Goal: Task Accomplishment & Management: Manage account settings

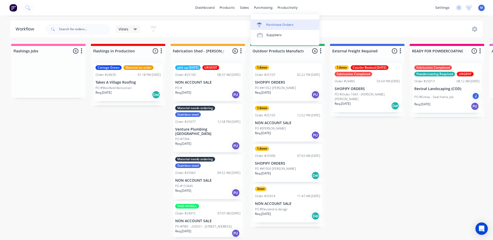
click at [279, 25] on div "Purchase Orders" at bounding box center [279, 24] width 27 height 5
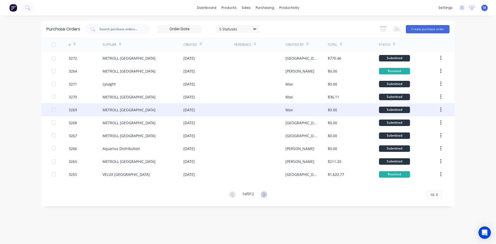
click at [114, 112] on div "METROLL [GEOGRAPHIC_DATA]" at bounding box center [129, 109] width 53 height 5
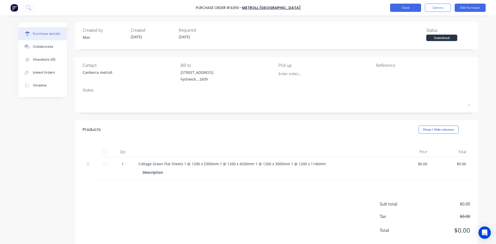
click at [402, 9] on button "Close" at bounding box center [405, 8] width 31 height 8
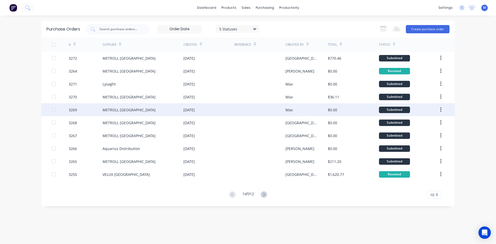
click at [214, 109] on div "[DATE]" at bounding box center [209, 109] width 51 height 13
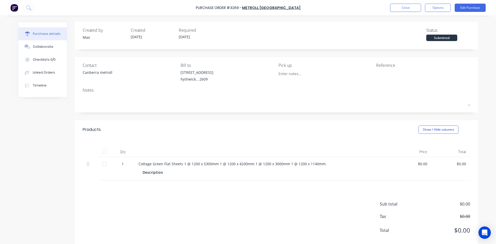
click at [433, 37] on div "Submitted" at bounding box center [442, 38] width 31 height 6
click at [450, 39] on div "Submitted" at bounding box center [442, 38] width 31 height 6
click at [104, 152] on div at bounding box center [104, 152] width 10 height 10
click at [409, 9] on button "Close" at bounding box center [405, 8] width 31 height 8
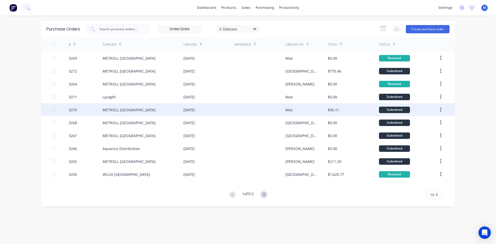
click at [251, 106] on div at bounding box center [260, 109] width 51 height 13
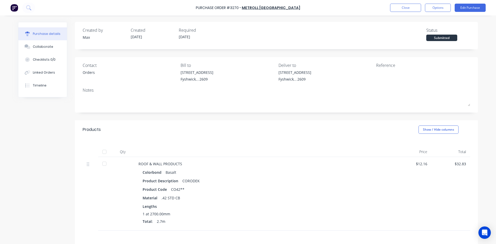
click at [102, 154] on div at bounding box center [104, 152] width 10 height 10
click at [404, 7] on button "Close" at bounding box center [405, 8] width 31 height 8
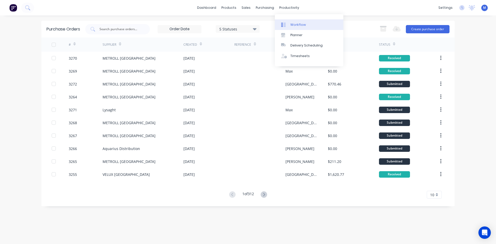
click at [306, 26] on link "Workflow" at bounding box center [309, 24] width 69 height 10
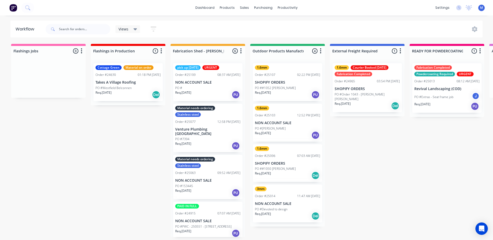
click at [116, 88] on p "PO #Westfield Belconnen" at bounding box center [113, 88] width 36 height 5
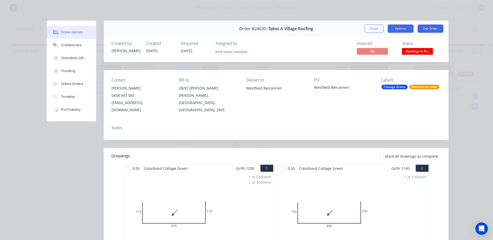
click at [396, 30] on button "Options" at bounding box center [400, 29] width 26 height 8
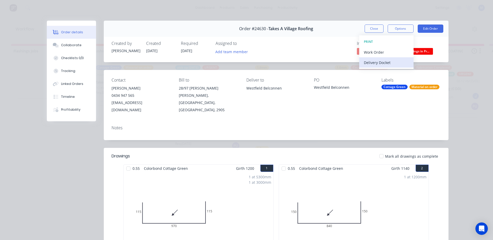
click at [393, 63] on div "Delivery Docket" at bounding box center [386, 62] width 45 height 7
click at [392, 61] on div "Standard" at bounding box center [386, 62] width 45 height 7
click at [377, 26] on button "Close" at bounding box center [373, 29] width 19 height 8
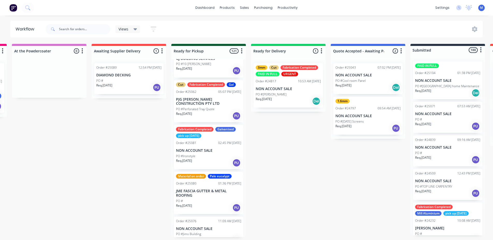
scroll to position [207, 0]
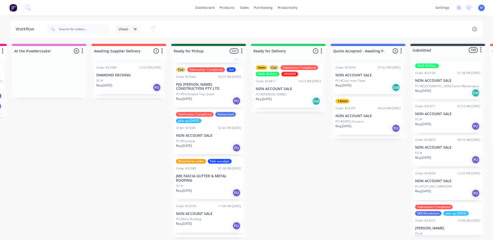
click at [222, 139] on div "PO #Ironstyle" at bounding box center [208, 141] width 65 height 5
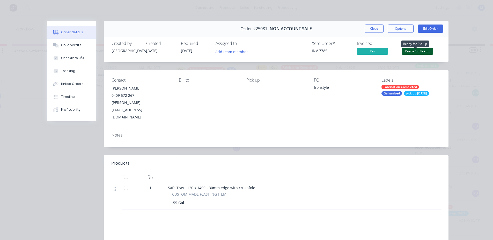
click at [413, 53] on span "Ready for Picku..." at bounding box center [417, 51] width 31 height 6
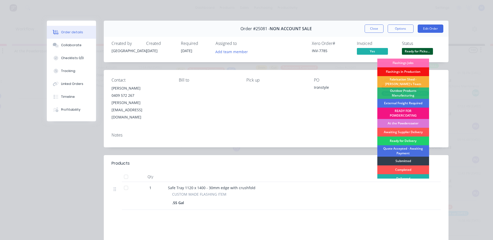
scroll to position [11, 0]
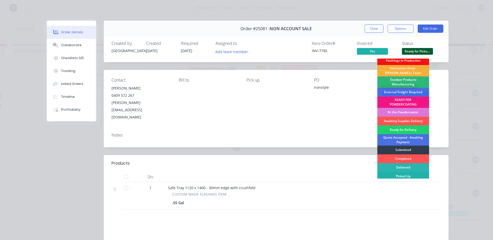
click at [403, 177] on div "Picked Up" at bounding box center [403, 176] width 52 height 9
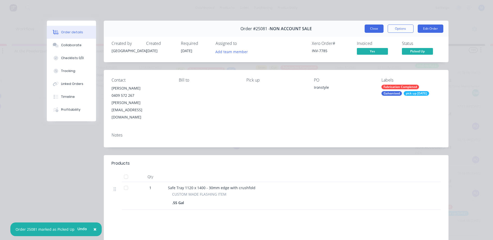
click at [371, 29] on button "Close" at bounding box center [373, 29] width 19 height 8
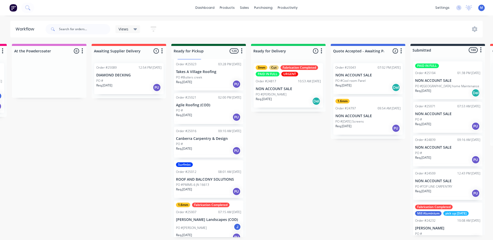
scroll to position [801, 0]
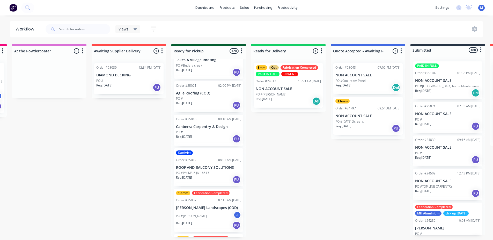
click at [207, 135] on div "Req. 23/09/25 PU" at bounding box center [208, 139] width 65 height 9
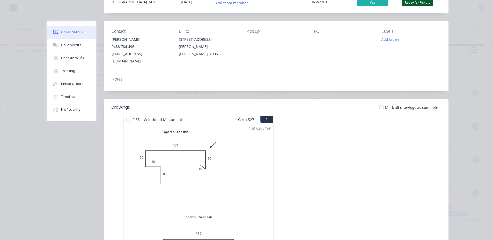
scroll to position [0, 0]
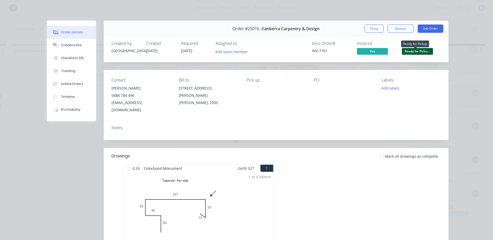
click at [415, 51] on span "Ready for Picku..." at bounding box center [417, 51] width 31 height 6
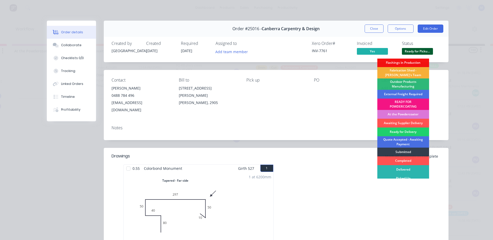
scroll to position [11, 0]
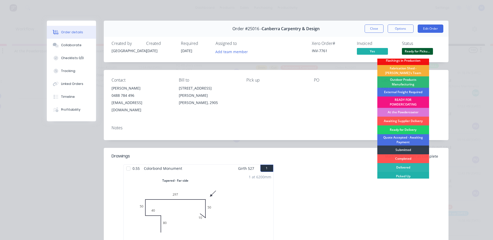
click at [401, 177] on div "Picked Up" at bounding box center [403, 176] width 52 height 9
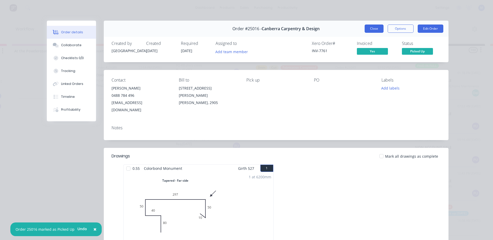
click at [367, 29] on button "Close" at bounding box center [373, 29] width 19 height 8
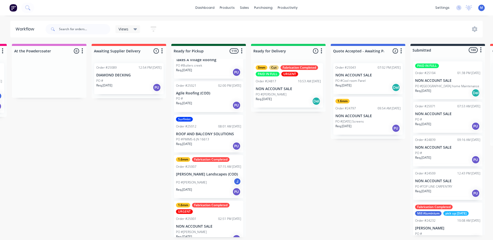
click at [129, 88] on div "Req. 30/09/25 PU" at bounding box center [128, 87] width 65 height 9
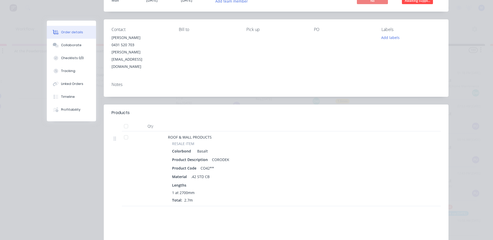
scroll to position [0, 0]
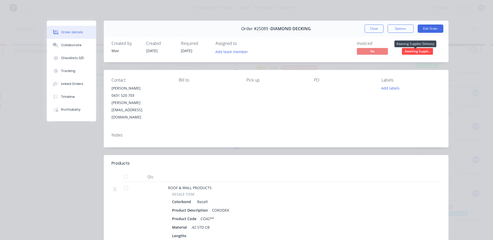
drag, startPoint x: 411, startPoint y: 54, endPoint x: 409, endPoint y: 56, distance: 3.5
click at [410, 54] on span "Awaiting Suppli..." at bounding box center [417, 51] width 31 height 6
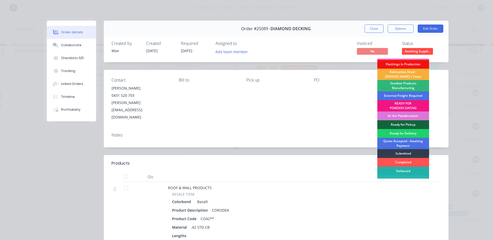
scroll to position [11, 0]
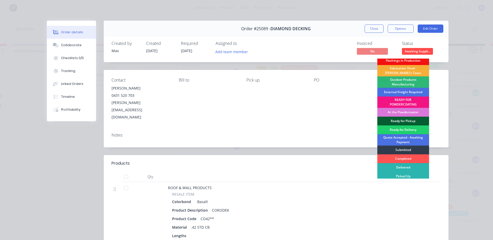
click at [400, 120] on div "Ready for Pickup" at bounding box center [403, 121] width 52 height 9
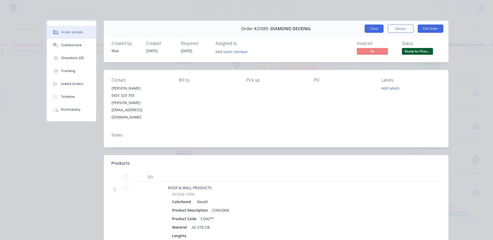
click at [370, 27] on button "Close" at bounding box center [373, 29] width 19 height 8
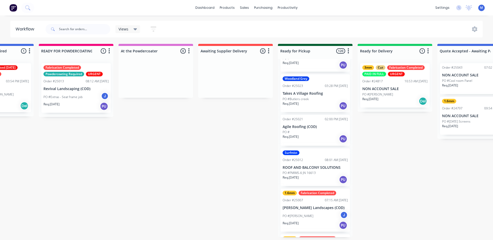
scroll to position [1, 0]
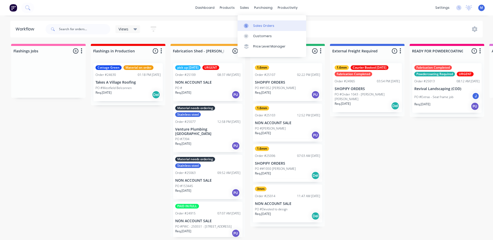
click at [265, 24] on div "Sales Orders" at bounding box center [263, 26] width 21 height 5
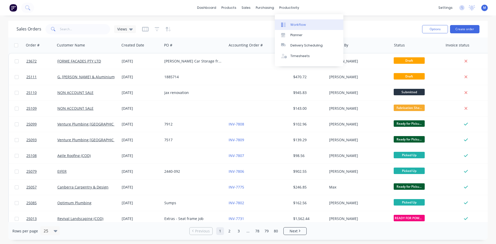
click at [302, 23] on div "Workflow" at bounding box center [299, 24] width 16 height 5
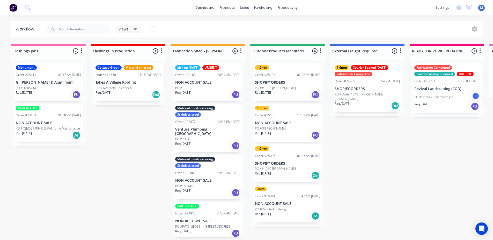
click at [134, 95] on div "Req. [DATE] Del" at bounding box center [127, 94] width 65 height 9
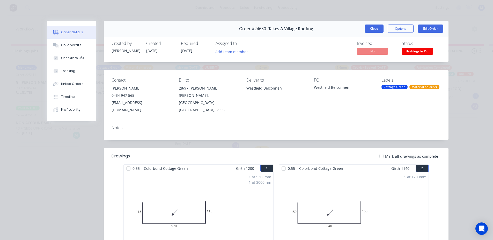
click at [373, 31] on button "Close" at bounding box center [373, 29] width 19 height 8
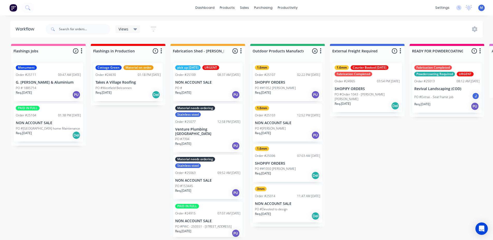
click at [42, 135] on div "Req. 01/10/25 Del" at bounding box center [48, 135] width 65 height 9
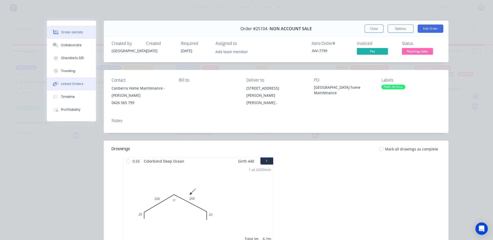
click at [70, 86] on div "Linked Orders" at bounding box center [72, 84] width 22 height 5
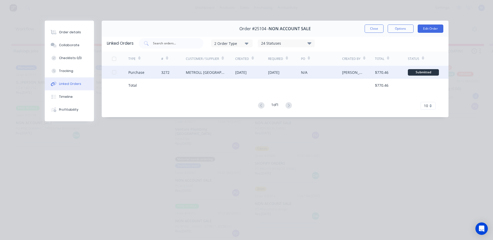
click at [217, 75] on div "METROLL [GEOGRAPHIC_DATA]" at bounding box center [210, 72] width 49 height 13
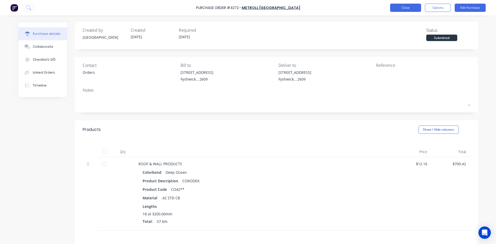
click at [400, 9] on button "Close" at bounding box center [405, 8] width 31 height 8
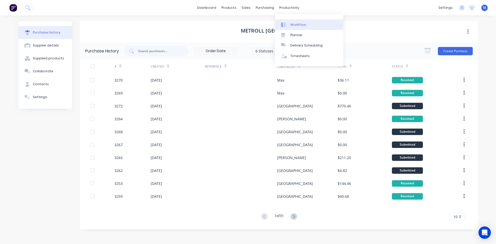
click at [295, 24] on div "Workflow" at bounding box center [299, 24] width 16 height 5
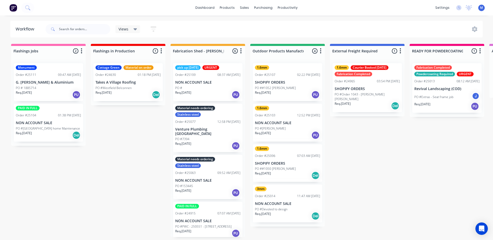
click at [44, 86] on div "PO # 1885714" at bounding box center [48, 88] width 65 height 5
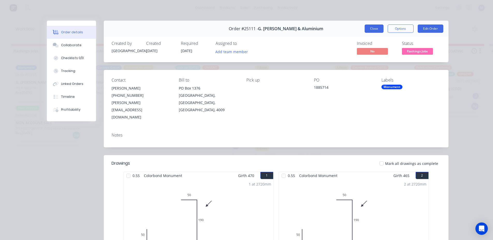
click at [369, 30] on button "Close" at bounding box center [373, 29] width 19 height 8
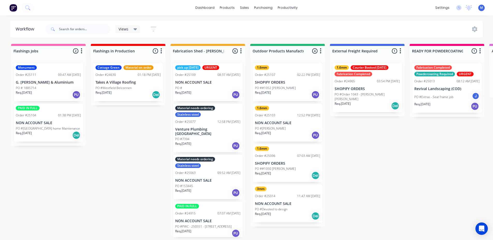
click at [50, 140] on div "PAID IN FULL Order #25104 01:38 PM 01/10/25 NON ACCOUNT SALE PO #Canberra home …" at bounding box center [48, 123] width 69 height 38
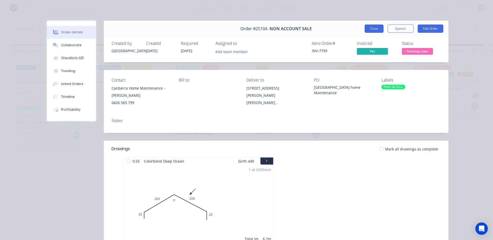
click at [371, 30] on button "Close" at bounding box center [373, 29] width 19 height 8
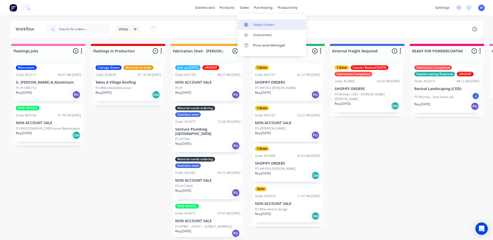
click at [261, 25] on div "Sales Orders" at bounding box center [263, 24] width 21 height 5
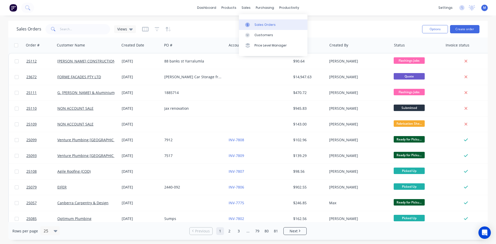
click at [261, 23] on div "Sales Orders" at bounding box center [265, 24] width 21 height 5
click at [89, 28] on input "text" at bounding box center [85, 29] width 50 height 10
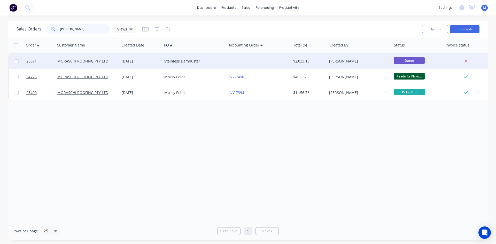
type input "morasch"
click at [213, 62] on div "Stainless Dambuster" at bounding box center [192, 61] width 57 height 5
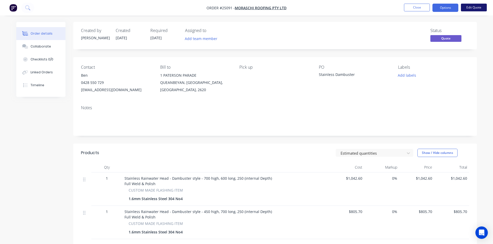
click at [472, 8] on button "Edit Quote" at bounding box center [473, 8] width 26 height 8
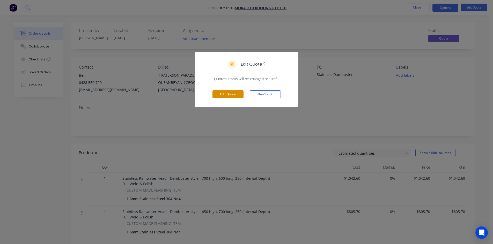
click at [221, 94] on button "Edit Quote" at bounding box center [227, 94] width 31 height 8
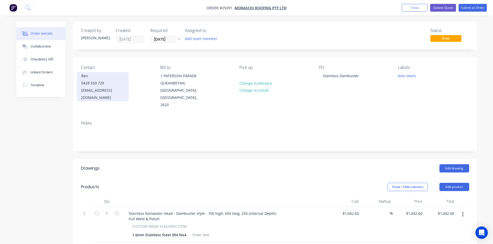
click at [95, 89] on div "accounts@moraschiroofing.com.au" at bounding box center [102, 94] width 43 height 14
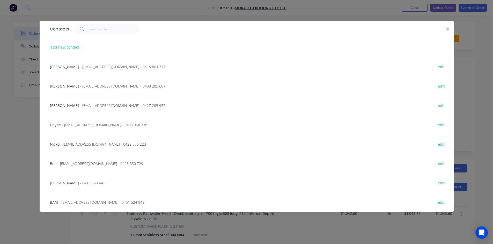
click at [67, 164] on span "- accounts@moraschiroofing.com.au - 0428 550 729" at bounding box center [100, 163] width 85 height 5
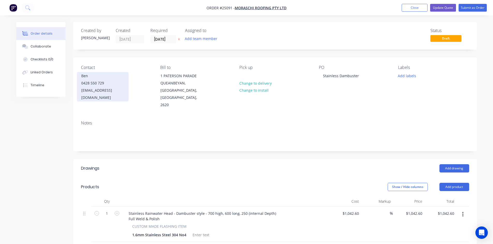
click at [104, 79] on div "Ben" at bounding box center [102, 75] width 43 height 7
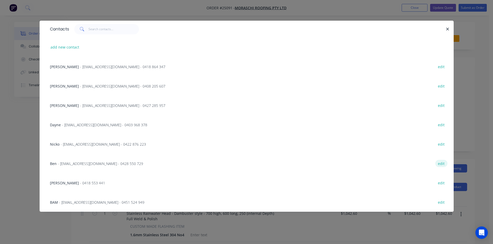
click at [441, 164] on button "edit" at bounding box center [441, 163] width 12 height 7
select select "AU"
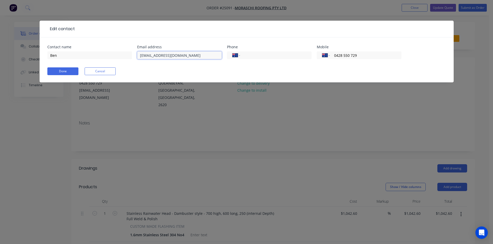
click at [154, 56] on input "accounts@moraschiroofing.com.au" at bounding box center [179, 55] width 85 height 8
drag, startPoint x: 154, startPoint y: 56, endPoint x: 134, endPoint y: 57, distance: 19.7
click at [134, 57] on div "Contact name Ben Email address accounts@moraschiroofing.com.au Phone Internatio…" at bounding box center [246, 55] width 398 height 20
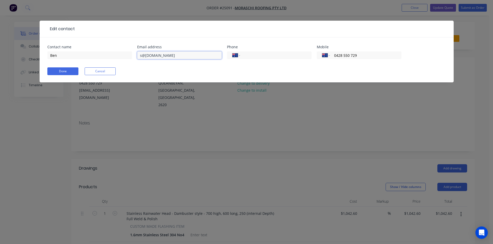
click at [141, 55] on input "s@moraschiroofing.com.au" at bounding box center [179, 55] width 85 height 8
type input "sales@moraschiroofing.com.au"
click at [149, 67] on div "Done Cancel" at bounding box center [246, 71] width 398 height 8
click at [71, 71] on button "Done" at bounding box center [62, 71] width 31 height 8
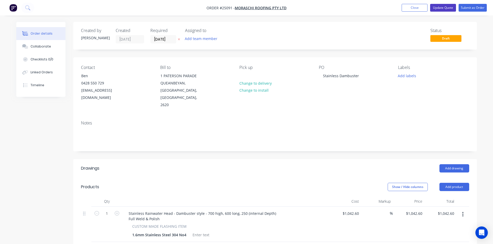
click at [450, 9] on button "Update Quote" at bounding box center [443, 8] width 26 height 8
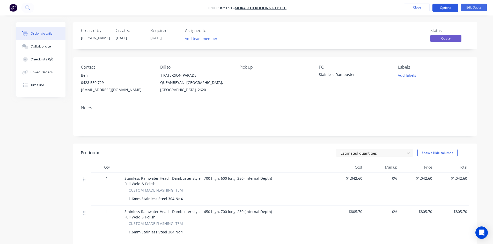
click at [443, 6] on button "Options" at bounding box center [445, 8] width 26 height 8
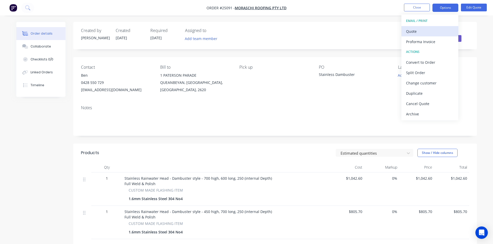
click at [430, 31] on div "Quote" at bounding box center [430, 31] width 48 height 7
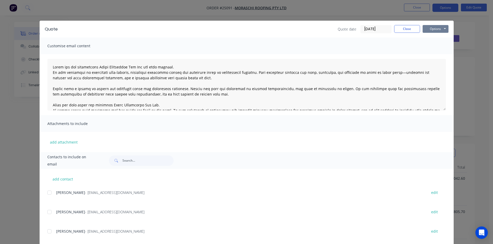
click at [431, 29] on button "Options" at bounding box center [435, 29] width 26 height 8
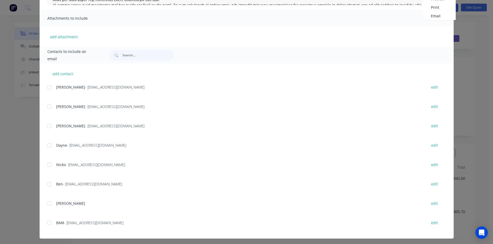
scroll to position [107, 0]
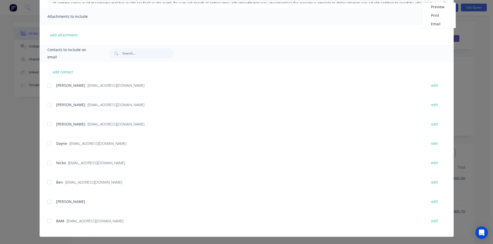
click at [48, 181] on div at bounding box center [49, 182] width 10 height 10
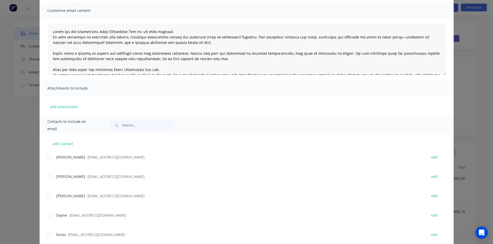
scroll to position [0, 0]
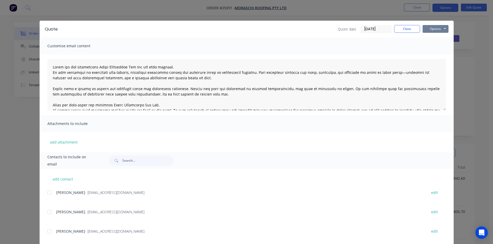
click at [435, 28] on button "Options" at bounding box center [435, 29] width 26 height 8
click at [437, 55] on button "Email" at bounding box center [438, 55] width 33 height 9
click at [404, 29] on button "Close" at bounding box center [407, 29] width 26 height 8
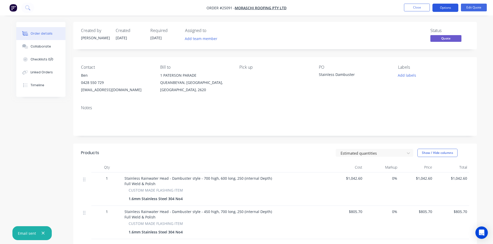
click at [445, 8] on button "Options" at bounding box center [445, 8] width 26 height 8
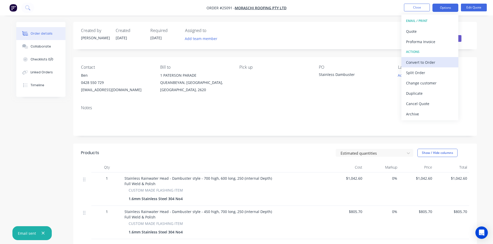
click at [427, 62] on div "Convert to Order" at bounding box center [430, 62] width 48 height 7
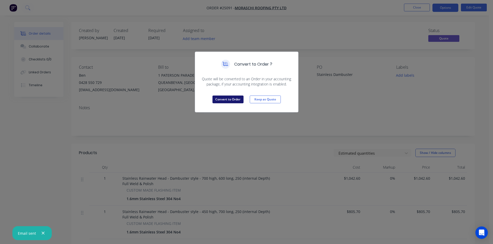
click at [232, 99] on button "Convert to Order" at bounding box center [227, 100] width 31 height 8
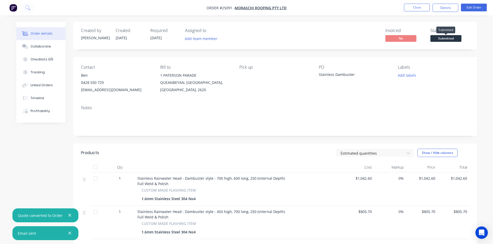
click at [452, 40] on span "Submitted" at bounding box center [445, 38] width 31 height 6
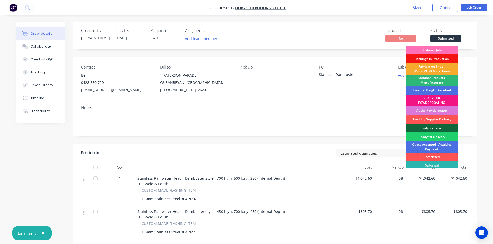
click at [439, 68] on div "Fabrication Shed - [PERSON_NAME]'s Team" at bounding box center [431, 68] width 52 height 11
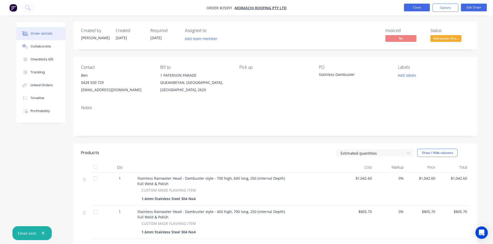
click at [419, 9] on button "Close" at bounding box center [417, 8] width 26 height 8
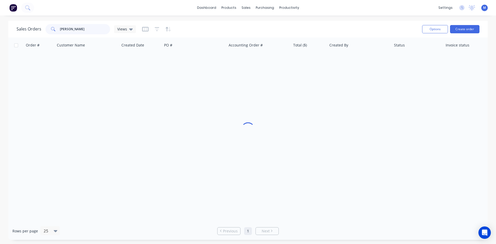
click at [33, 28] on div "Sales Orders morasch Views" at bounding box center [76, 29] width 119 height 10
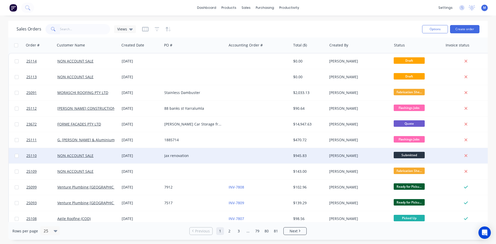
click at [213, 159] on div "Jax renovation" at bounding box center [194, 156] width 64 height 16
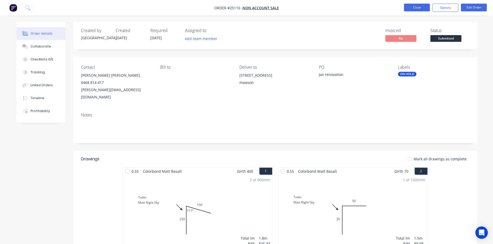
click at [409, 5] on button "Close" at bounding box center [417, 8] width 26 height 8
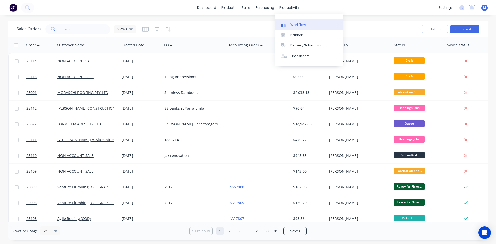
click at [301, 24] on div "Workflow" at bounding box center [299, 24] width 16 height 5
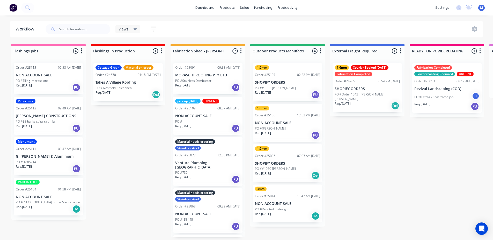
click at [43, 107] on div "Order #25112 09:49 AM 02/10/25" at bounding box center [48, 108] width 65 height 5
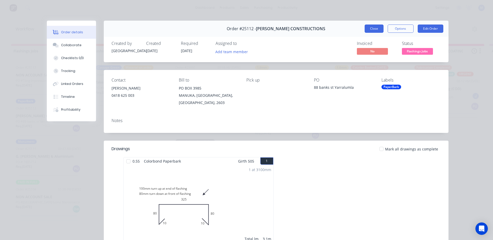
click at [375, 29] on button "Close" at bounding box center [373, 29] width 19 height 8
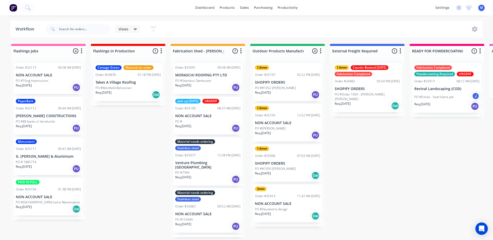
click at [46, 85] on div "Req. 02/10/25 PU" at bounding box center [48, 87] width 65 height 9
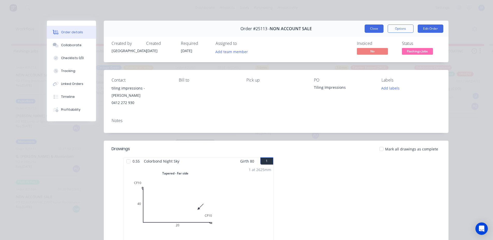
click at [368, 29] on button "Close" at bounding box center [373, 29] width 19 height 8
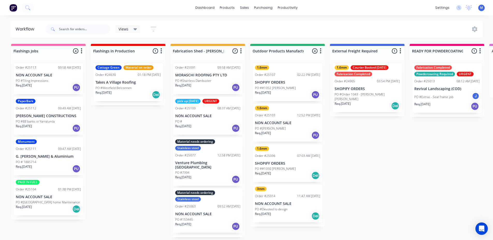
click at [142, 70] on div "Cottage Green Material on order Order #24630 01:18 PM 29/09/25 Takes A Village …" at bounding box center [127, 82] width 69 height 38
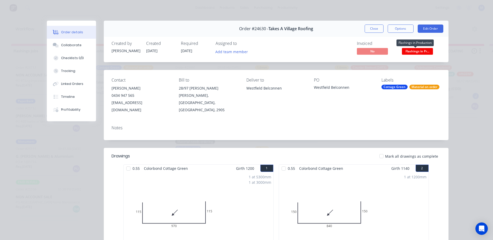
click at [417, 52] on span "Flashings in Pr..." at bounding box center [417, 51] width 31 height 6
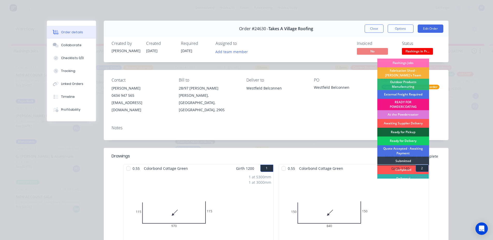
click at [404, 140] on div "Ready for Delivery" at bounding box center [403, 141] width 52 height 9
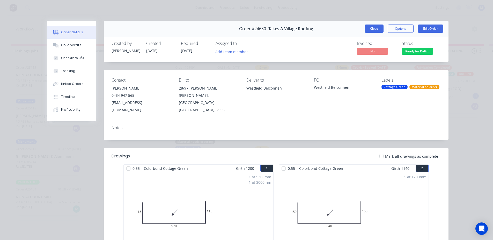
click at [369, 29] on button "Close" at bounding box center [373, 29] width 19 height 8
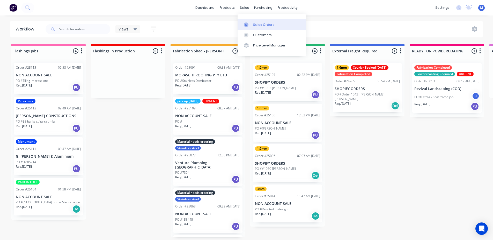
click at [256, 26] on div "Sales Orders" at bounding box center [263, 24] width 21 height 5
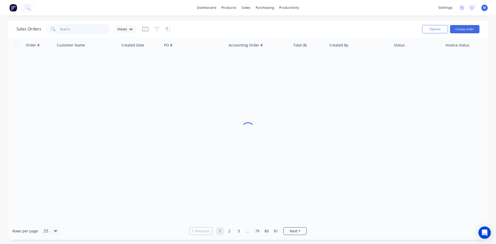
click at [70, 29] on input "text" at bounding box center [85, 29] width 50 height 10
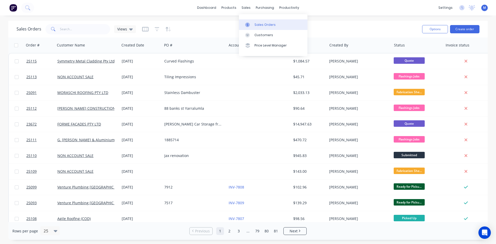
click at [269, 24] on div "Sales Orders" at bounding box center [265, 24] width 21 height 5
click at [282, 24] on link "Sales Orders" at bounding box center [273, 24] width 69 height 10
click at [404, 46] on div at bounding box center [416, 45] width 45 height 10
click at [157, 29] on icon "button" at bounding box center [157, 29] width 5 height 5
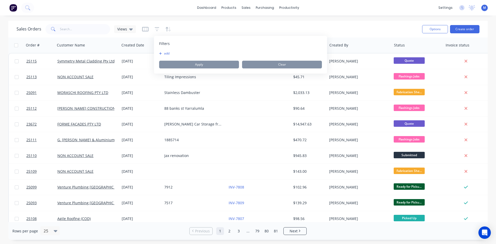
click at [161, 52] on icon "button" at bounding box center [160, 53] width 3 height 3
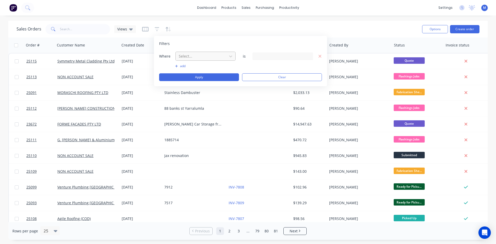
click at [202, 58] on div at bounding box center [201, 56] width 46 height 6
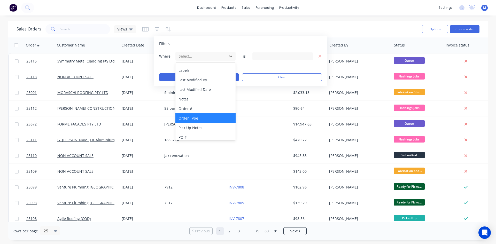
scroll to position [125, 0]
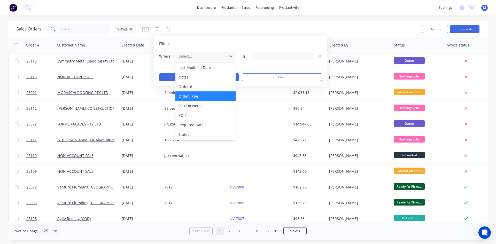
click at [205, 97] on div "Order Type" at bounding box center [206, 97] width 60 height 10
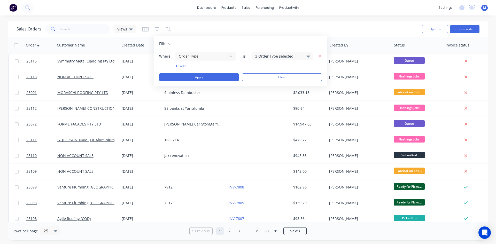
click at [307, 56] on icon at bounding box center [309, 57] width 4 height 2
click at [203, 55] on div at bounding box center [201, 56] width 46 height 6
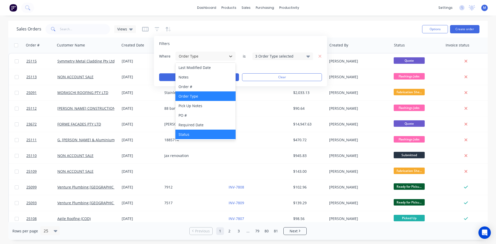
click at [200, 132] on div "Status" at bounding box center [206, 135] width 60 height 10
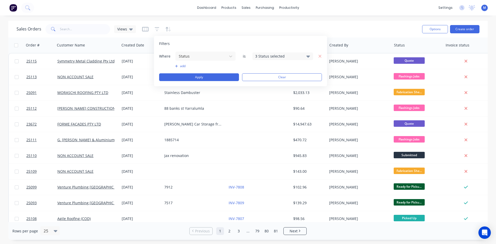
click at [298, 57] on div "3 Status selected" at bounding box center [278, 56] width 47 height 5
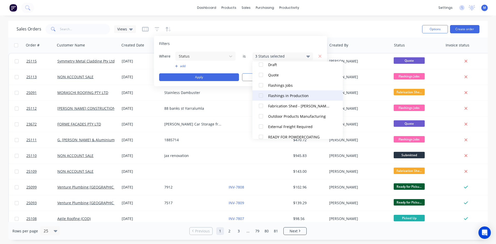
scroll to position [52, 0]
click at [260, 65] on div at bounding box center [261, 64] width 10 height 10
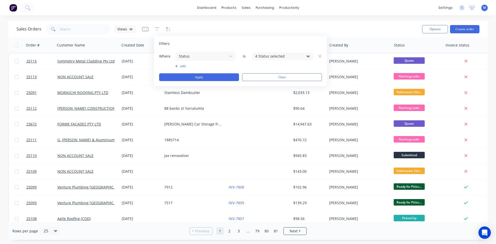
click at [282, 45] on div "Filters" at bounding box center [240, 43] width 163 height 5
click at [223, 77] on button "Apply" at bounding box center [199, 77] width 80 height 8
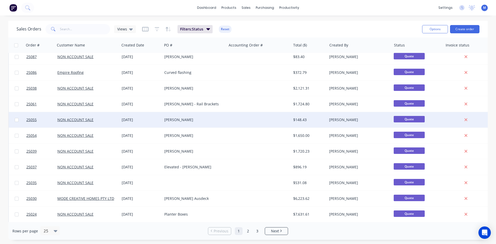
click at [226, 118] on div "Alice Fitzsimmons" at bounding box center [194, 120] width 64 height 16
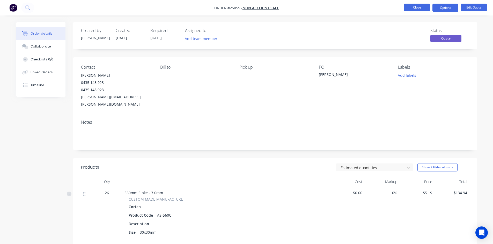
click at [418, 7] on button "Close" at bounding box center [417, 8] width 26 height 8
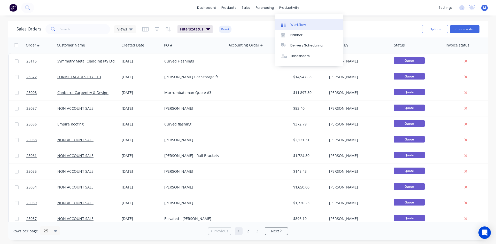
click at [302, 23] on div "Workflow" at bounding box center [299, 24] width 16 height 5
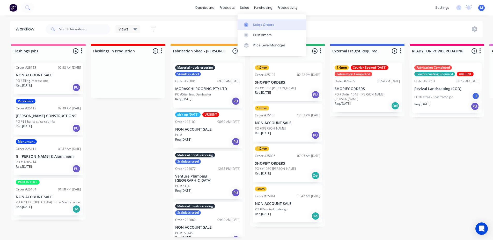
click at [263, 25] on div "Sales Orders" at bounding box center [263, 24] width 21 height 5
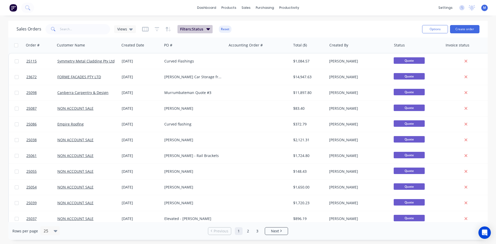
click at [208, 29] on icon "button" at bounding box center [209, 29] width 4 height 2
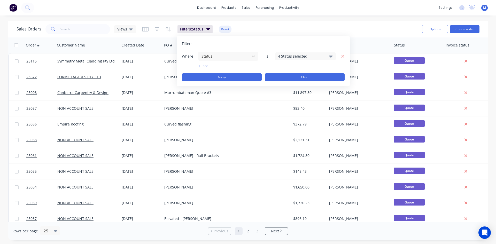
click at [279, 76] on button "Clear" at bounding box center [305, 77] width 80 height 8
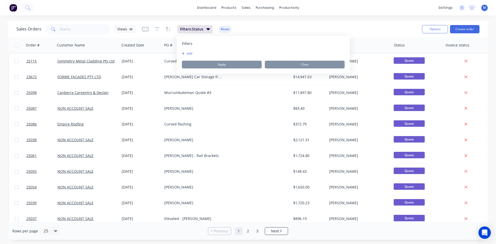
click at [92, 9] on div "dashboard products sales purchasing productivity dashboard products Product Cat…" at bounding box center [248, 8] width 496 height 16
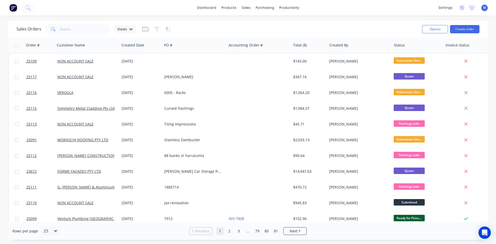
click at [324, 6] on div "dashboard products sales purchasing productivity dashboard products Product Cat…" at bounding box center [248, 8] width 496 height 16
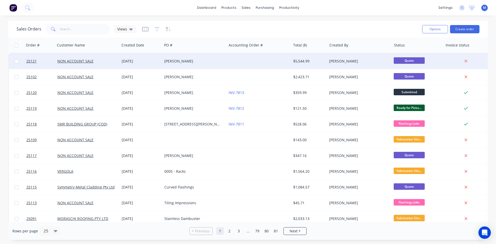
click at [220, 60] on div "Leigh Edwards" at bounding box center [192, 61] width 57 height 5
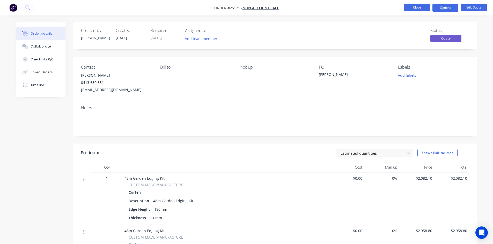
click at [410, 8] on button "Close" at bounding box center [417, 8] width 26 height 8
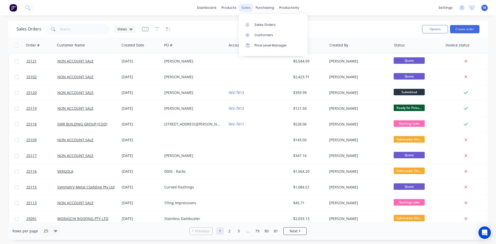
click at [247, 8] on div "sales" at bounding box center [246, 8] width 14 height 8
click at [269, 22] on div "Purchase Orders" at bounding box center [281, 24] width 27 height 5
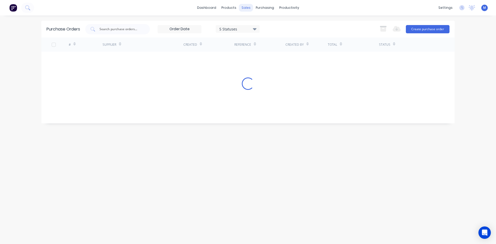
click at [247, 7] on div "sales" at bounding box center [246, 8] width 14 height 8
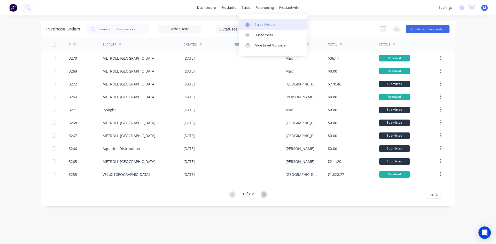
click at [261, 24] on div "Sales Orders" at bounding box center [265, 24] width 21 height 5
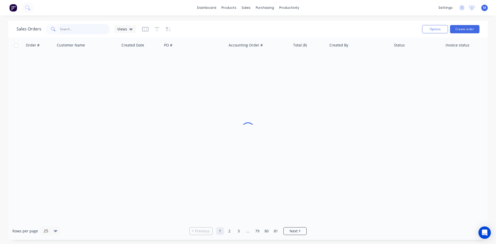
click at [78, 27] on input "text" at bounding box center [85, 29] width 50 height 10
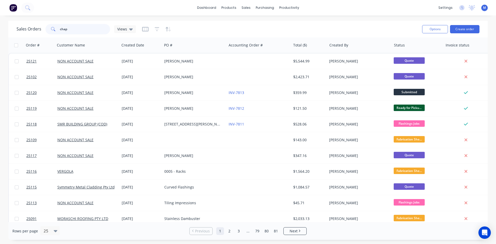
type input "chapm"
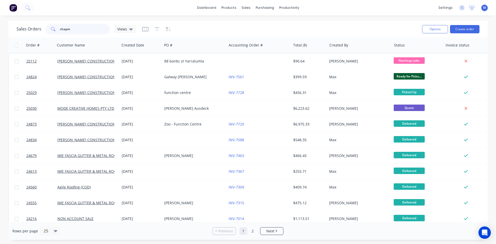
drag, startPoint x: 73, startPoint y: 29, endPoint x: 39, endPoint y: 25, distance: 34.4
click at [39, 25] on div "Sales Orders chapm Views" at bounding box center [76, 29] width 119 height 10
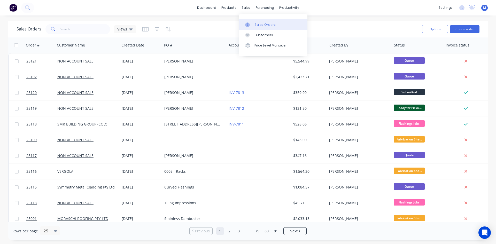
click at [261, 23] on div "Sales Orders" at bounding box center [265, 24] width 21 height 5
click at [261, 25] on div "Sales Orders" at bounding box center [265, 24] width 21 height 5
click at [258, 23] on div "Sales Orders" at bounding box center [265, 24] width 21 height 5
click at [257, 25] on div "Sales Orders" at bounding box center [265, 24] width 21 height 5
click at [97, 29] on input "text" at bounding box center [85, 29] width 50 height 10
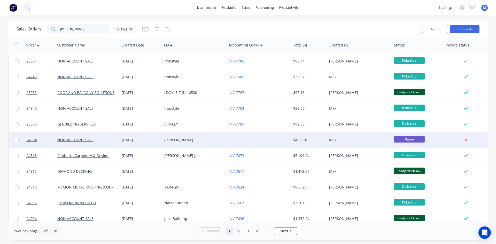
type input "ron"
click at [192, 140] on div "Ron Allen" at bounding box center [192, 140] width 57 height 5
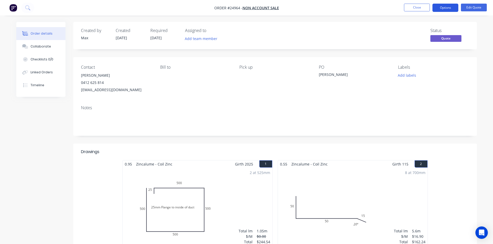
click at [448, 9] on button "Options" at bounding box center [445, 8] width 26 height 8
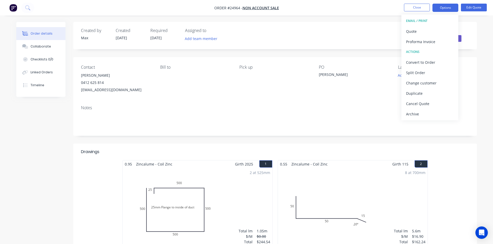
click at [471, 3] on nav "Order #24964 - NON ACCOUNT SALE Close Options EMAIL / PRINT Quote Proforma Invo…" at bounding box center [246, 8] width 493 height 16
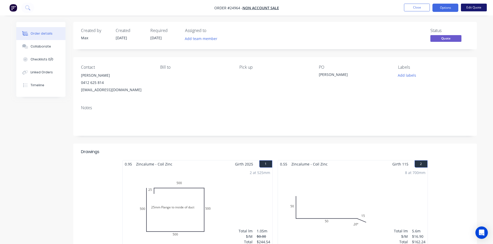
click at [471, 7] on button "Edit Quote" at bounding box center [473, 8] width 26 height 8
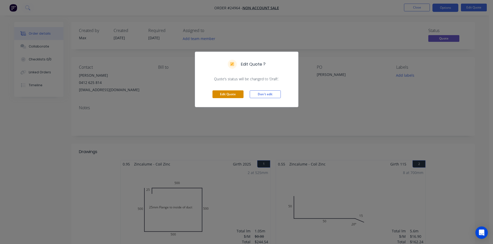
click at [227, 96] on button "Edit Quote" at bounding box center [227, 94] width 31 height 8
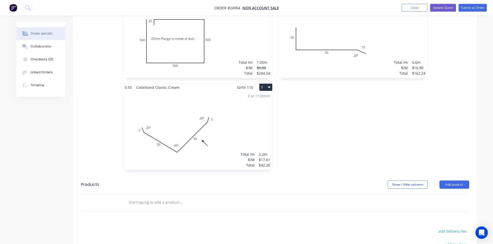
scroll to position [181, 0]
click at [239, 110] on div "2 at 1100mm Total lm $/M Total 2.2m $17.61 $42.26" at bounding box center [197, 128] width 149 height 79
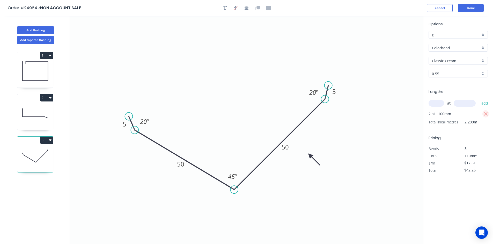
click at [485, 114] on icon "button" at bounding box center [485, 114] width 4 height 4
type input "$0.00"
click at [435, 102] on input "text" at bounding box center [436, 103] width 16 height 7
type input "2"
type input "1200"
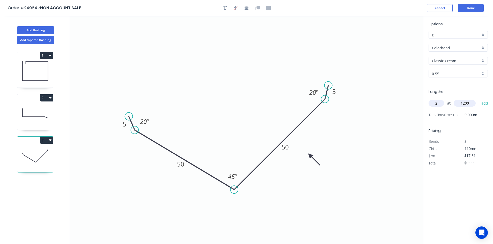
click at [478, 99] on button "add" at bounding box center [484, 103] width 12 height 9
type input "$42.26"
click at [472, 8] on button "Done" at bounding box center [470, 8] width 26 height 8
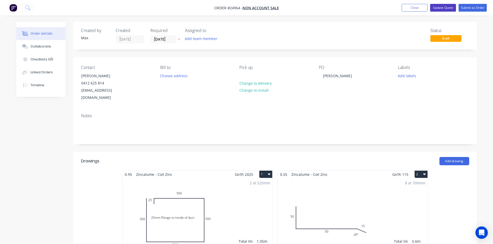
click at [442, 9] on button "Update Quote" at bounding box center [443, 8] width 26 height 8
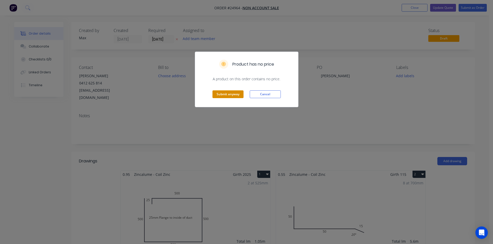
click at [229, 93] on button "Submit anyway" at bounding box center [227, 94] width 31 height 8
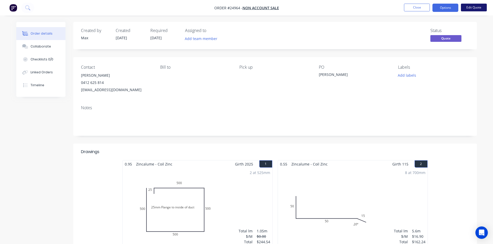
click at [470, 7] on button "Edit Quote" at bounding box center [473, 8] width 26 height 8
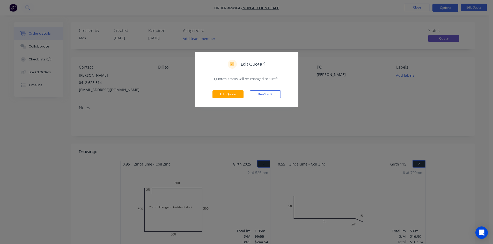
click at [324, 98] on div "Edit Quote ? Quote’s status will be changed to ‘Draft’. Edit Quote Don't edit" at bounding box center [246, 122] width 493 height 244
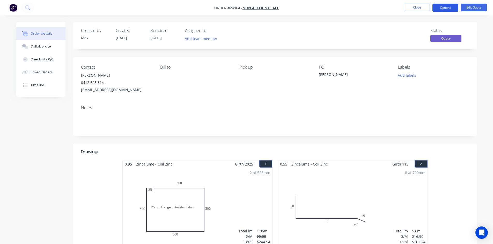
click at [447, 9] on button "Options" at bounding box center [445, 8] width 26 height 8
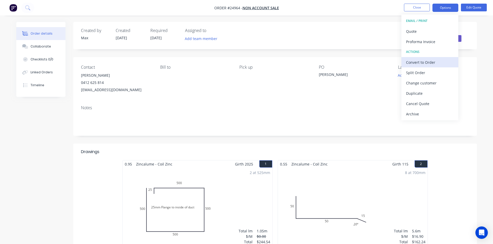
click at [426, 62] on div "Convert to Order" at bounding box center [430, 62] width 48 height 7
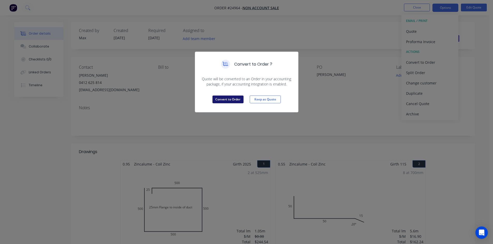
click at [235, 99] on button "Convert to Order" at bounding box center [227, 100] width 31 height 8
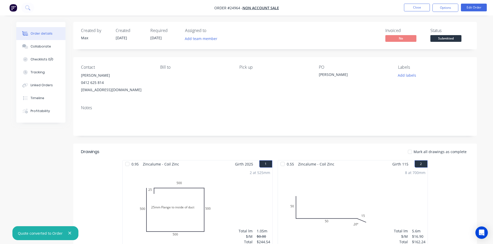
click at [443, 38] on span "Submitted" at bounding box center [445, 38] width 31 height 6
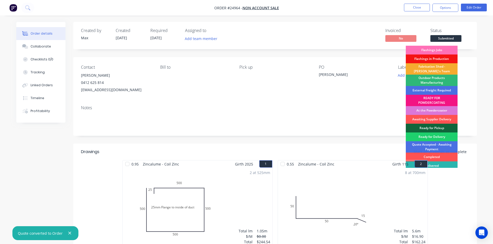
click at [444, 65] on div "Fabrication Shed - [PERSON_NAME]'s Team" at bounding box center [431, 68] width 52 height 11
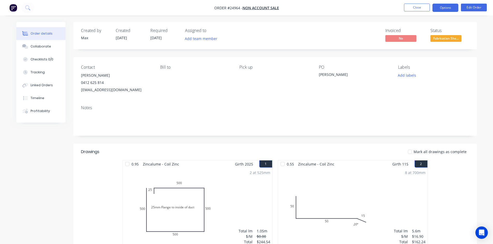
click at [448, 7] on button "Options" at bounding box center [445, 8] width 26 height 8
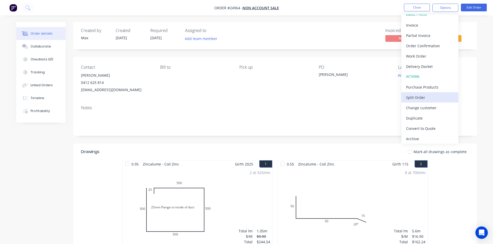
scroll to position [8, 0]
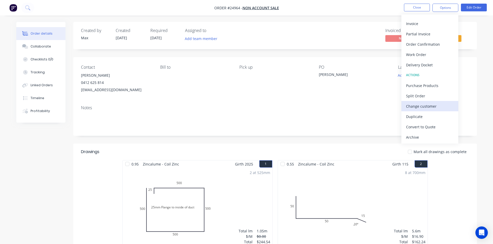
click at [432, 106] on div "Change customer" at bounding box center [430, 106] width 48 height 7
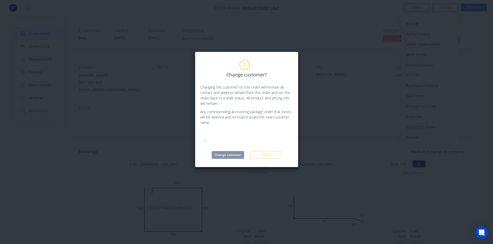
click at [230, 133] on div at bounding box center [239, 133] width 74 height 6
type input "chapman"
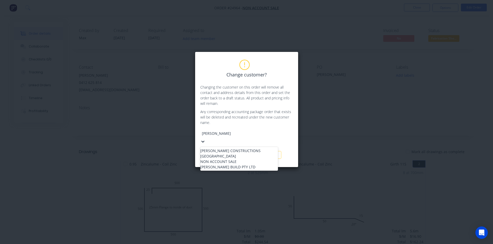
click at [227, 148] on div "[PERSON_NAME] CONSTRUCTIONS" at bounding box center [239, 150] width 78 height 5
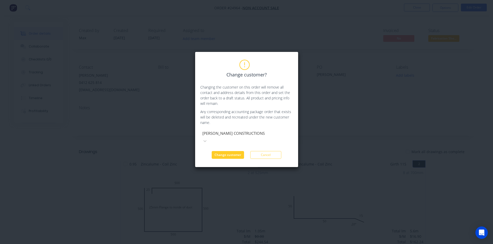
click at [229, 151] on button "Change customer" at bounding box center [227, 155] width 32 height 8
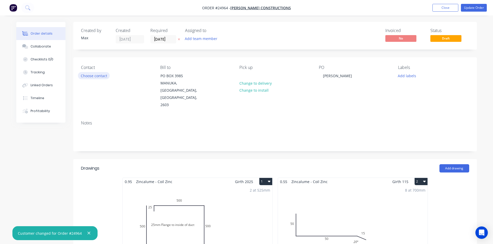
click at [98, 77] on button "Choose contact" at bounding box center [94, 75] width 32 height 7
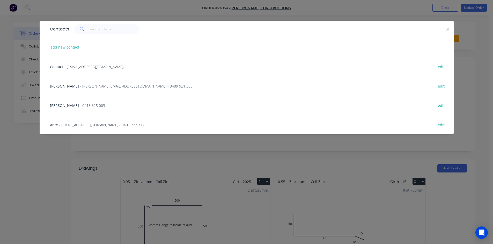
click at [55, 125] on span "Ante" at bounding box center [54, 125] width 8 height 5
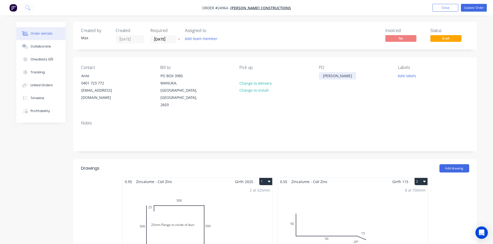
click at [338, 77] on div "Ron Allen" at bounding box center [337, 75] width 37 height 7
click at [339, 41] on div "Invoiced No Status Draft" at bounding box center [353, 35] width 232 height 15
click at [471, 9] on button "Update Order" at bounding box center [473, 8] width 26 height 8
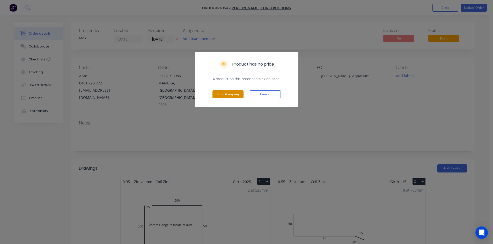
click at [223, 93] on button "Submit anyway" at bounding box center [227, 94] width 31 height 8
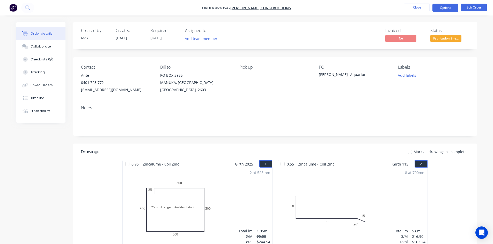
click at [444, 8] on button "Options" at bounding box center [445, 8] width 26 height 8
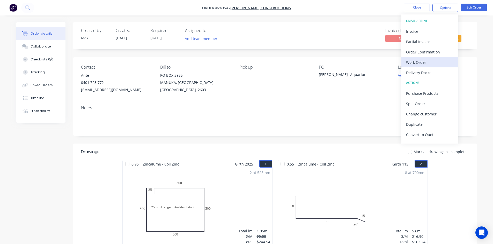
click at [437, 61] on div "Work Order" at bounding box center [430, 62] width 48 height 7
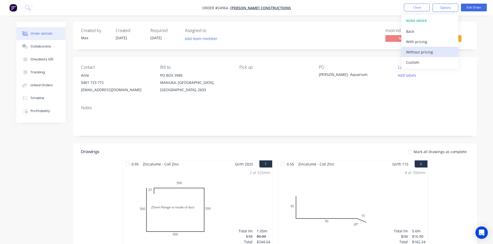
click at [437, 52] on div "Without pricing" at bounding box center [430, 51] width 48 height 7
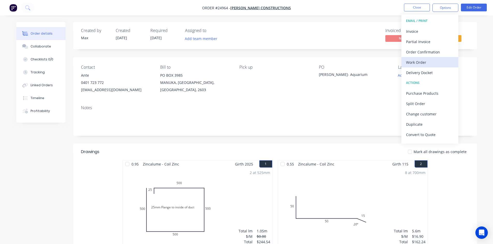
click at [430, 59] on div "Work Order" at bounding box center [430, 62] width 48 height 7
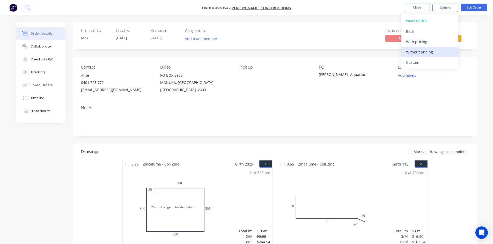
click at [430, 51] on div "Without pricing" at bounding box center [430, 51] width 48 height 7
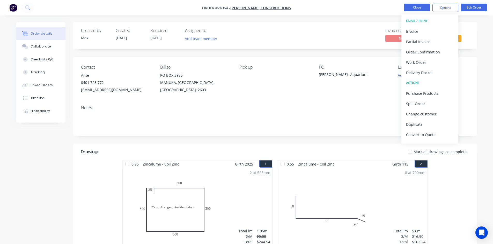
click at [424, 7] on button "Close" at bounding box center [417, 8] width 26 height 8
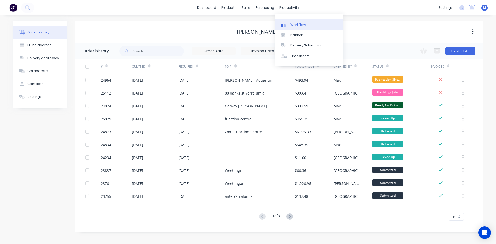
click at [299, 23] on div "Workflow" at bounding box center [299, 24] width 16 height 5
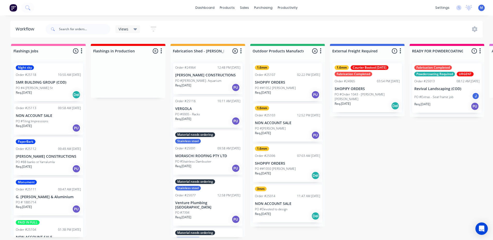
click at [32, 93] on p "Req. 02/10/25" at bounding box center [24, 92] width 16 height 5
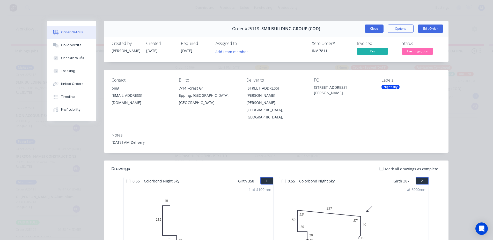
click at [371, 31] on button "Close" at bounding box center [373, 29] width 19 height 8
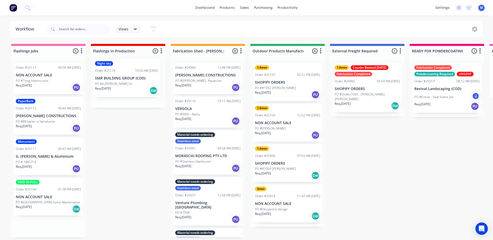
drag, startPoint x: 52, startPoint y: 94, endPoint x: 133, endPoint y: 90, distance: 81.0
click at [132, 87] on div "PO #4 Gardiner St" at bounding box center [127, 88] width 65 height 5
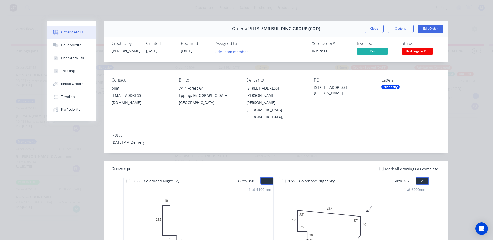
click at [395, 87] on div "Night sky" at bounding box center [390, 87] width 18 height 5
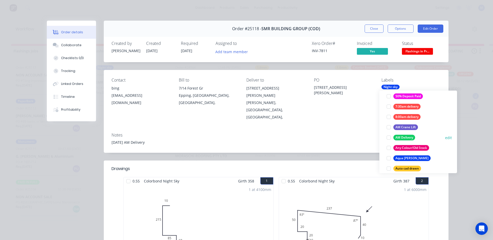
scroll to position [103, 0]
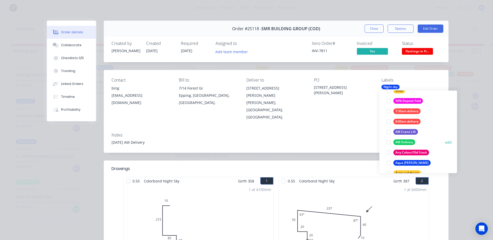
click at [389, 141] on div at bounding box center [388, 142] width 10 height 10
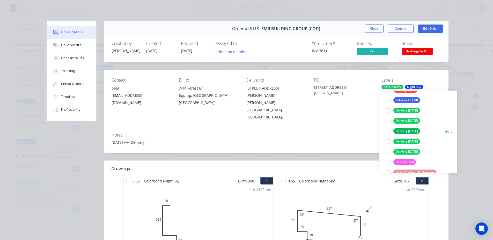
scroll to position [414, 0]
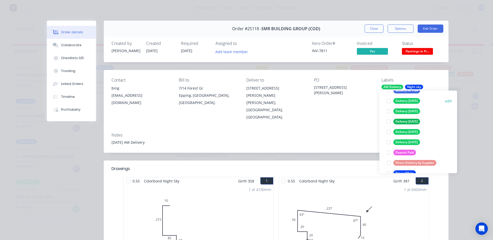
click at [389, 102] on div at bounding box center [388, 101] width 10 height 10
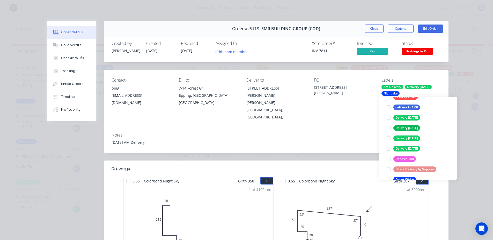
scroll to position [41, 0]
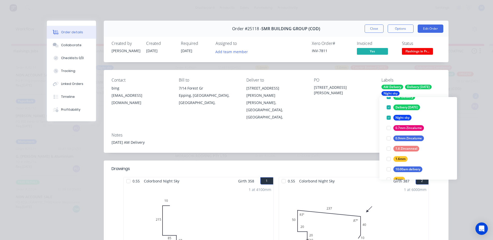
click at [361, 109] on div "Contact bing bing@smrservices.com.au Bill to 7/14 Forest Gr Epping, New South W…" at bounding box center [276, 99] width 344 height 59
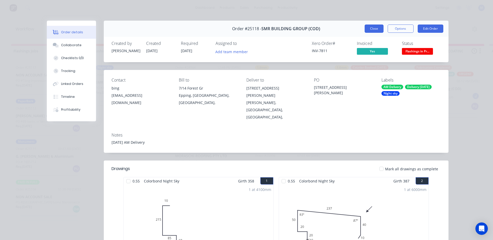
click at [368, 29] on button "Close" at bounding box center [373, 29] width 19 height 8
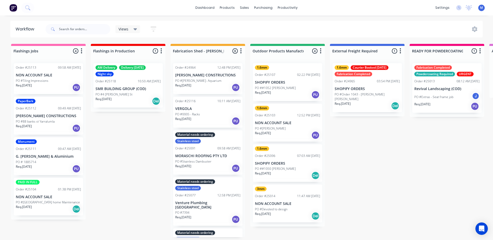
click at [42, 166] on div "Req. 02/10/25 PU" at bounding box center [48, 169] width 65 height 9
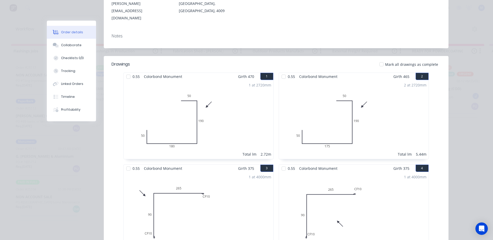
scroll to position [0, 0]
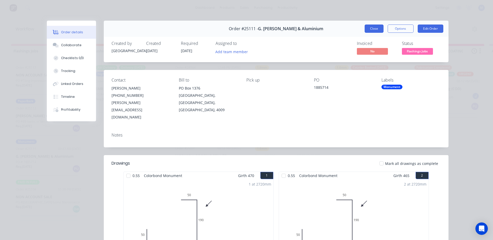
click at [369, 29] on button "Close" at bounding box center [373, 29] width 19 height 8
